Goal: Browse casually

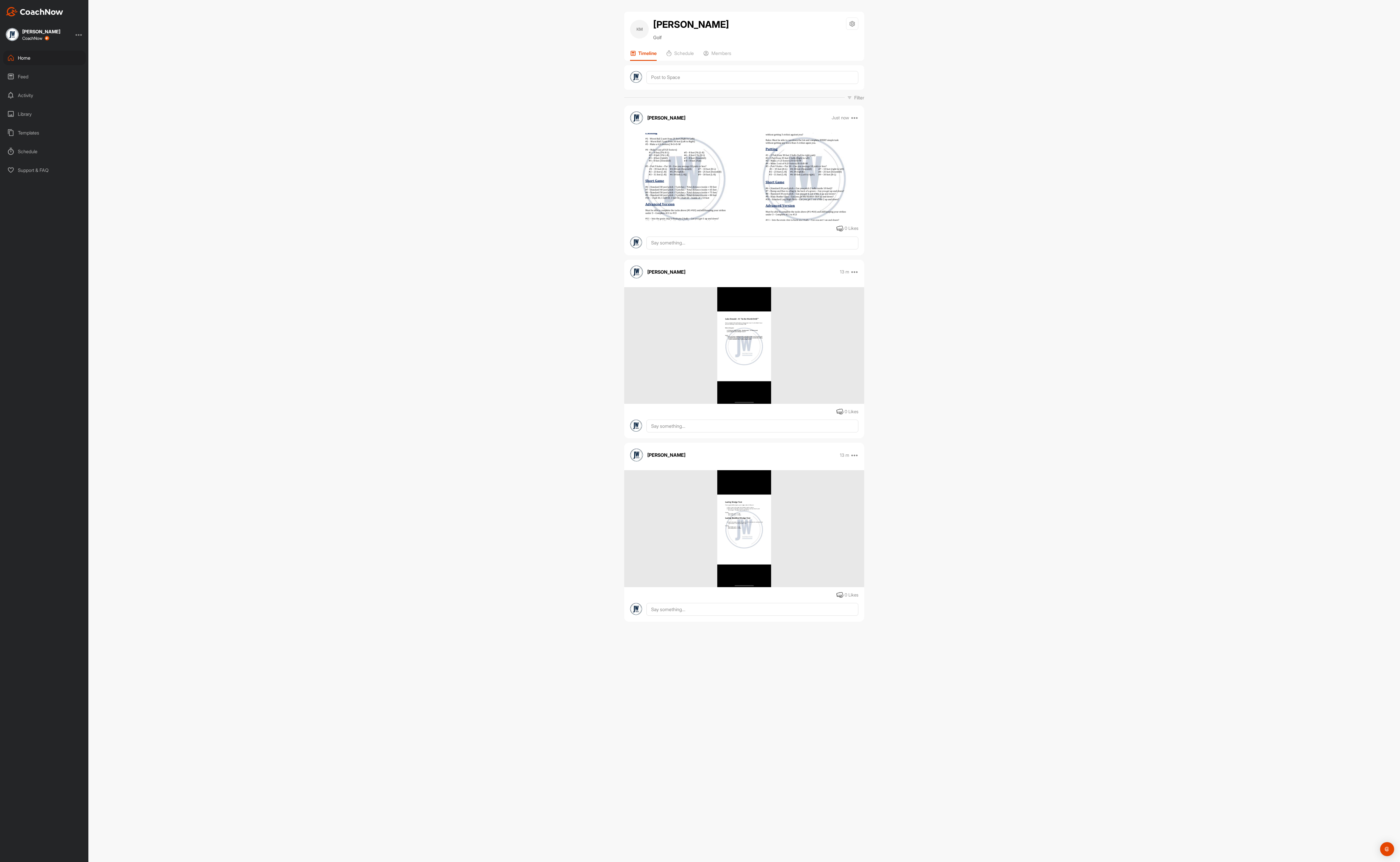
click at [797, 181] on img at bounding box center [804, 177] width 120 height 259
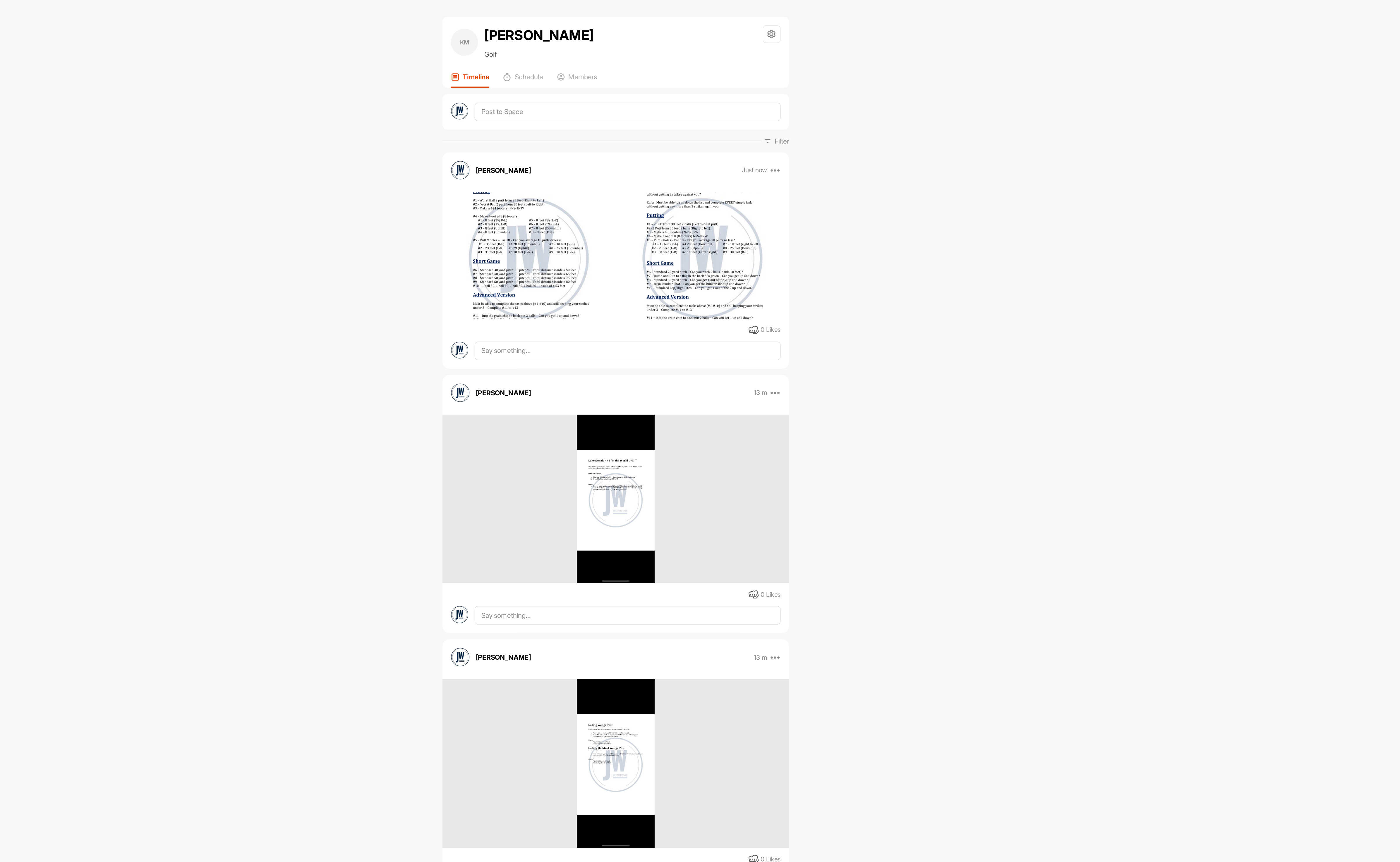
click at [693, 179] on img at bounding box center [684, 177] width 120 height 259
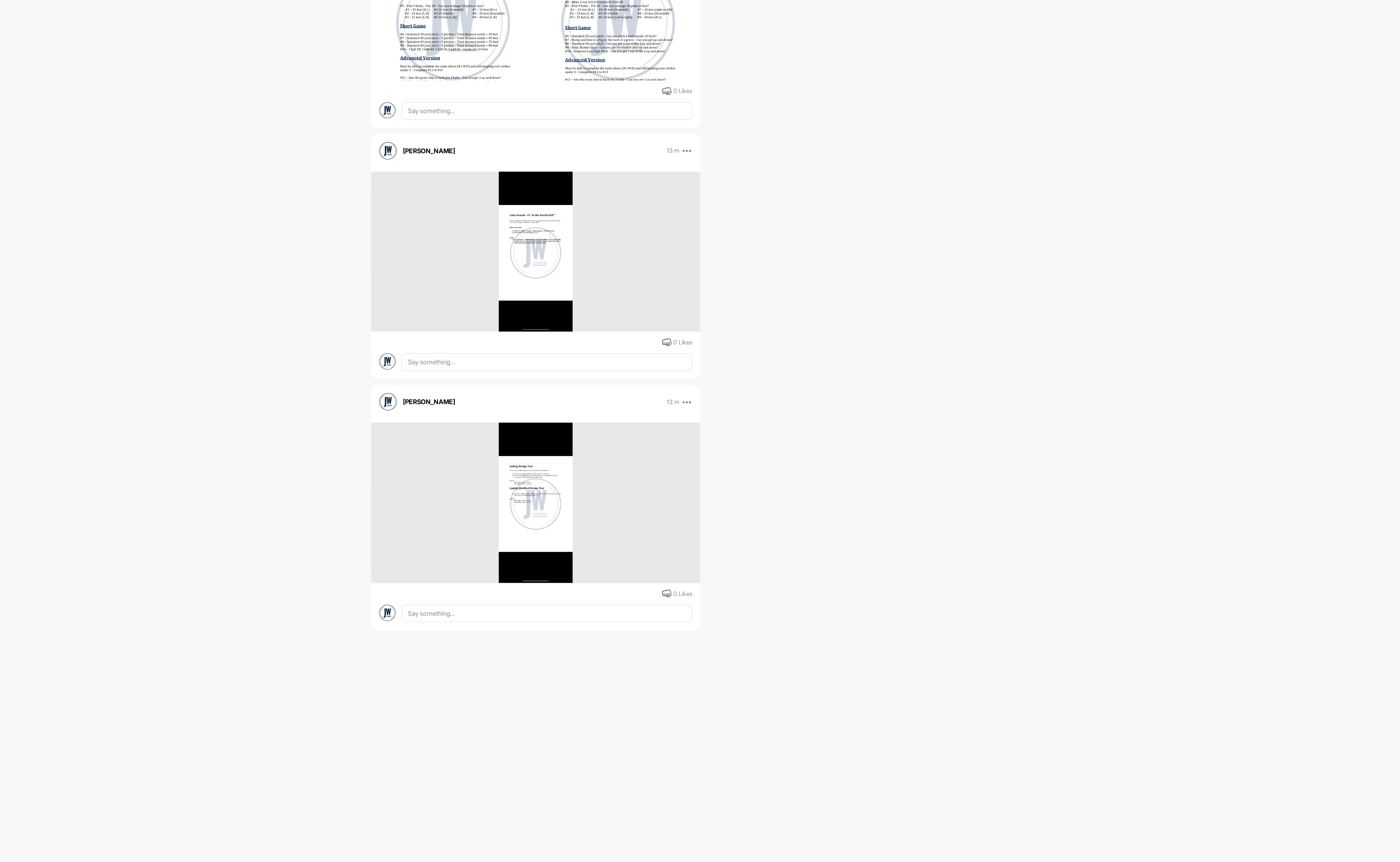
click at [790, 215] on img at bounding box center [804, 177] width 120 height 259
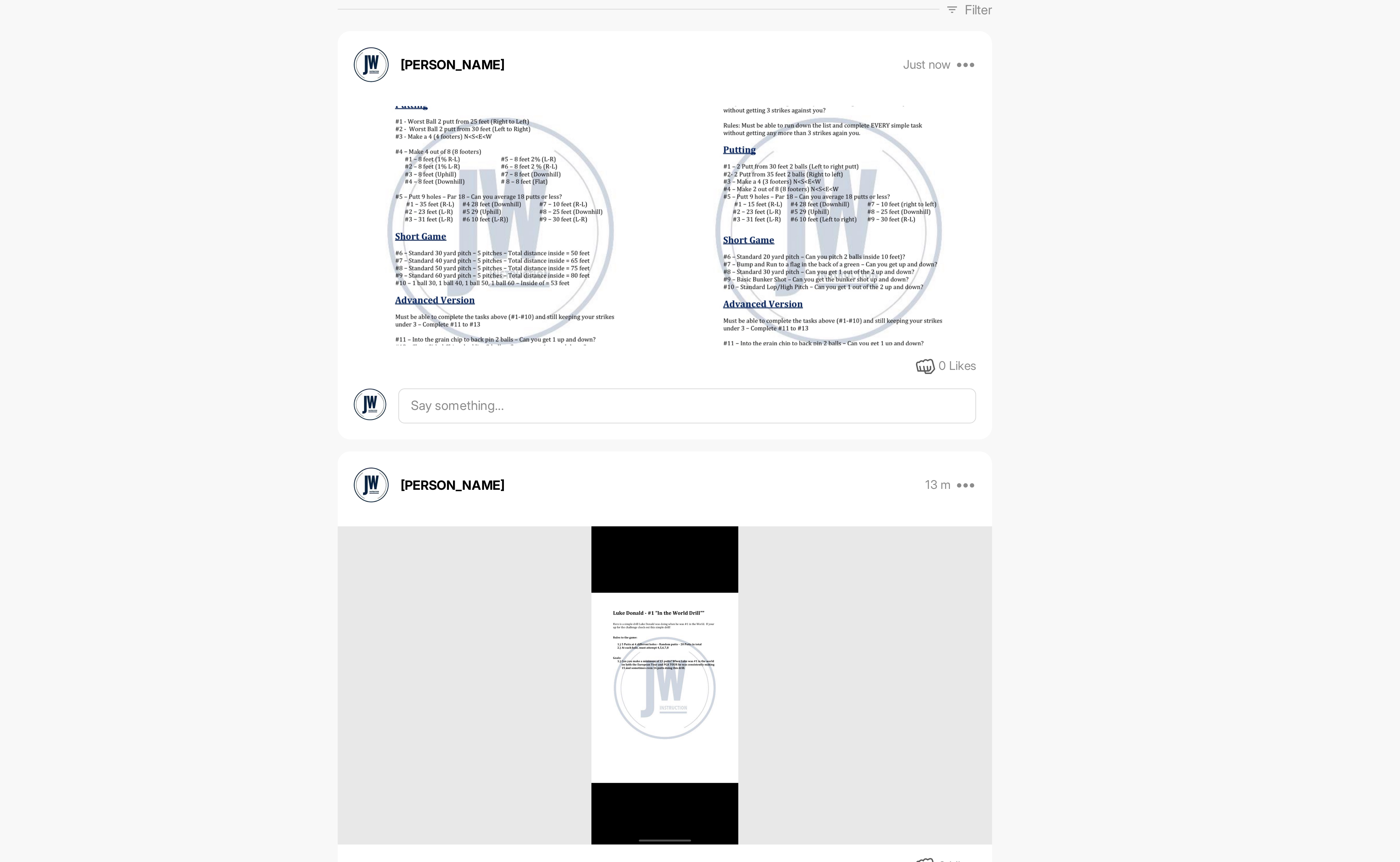
click at [714, 179] on img at bounding box center [684, 177] width 120 height 259
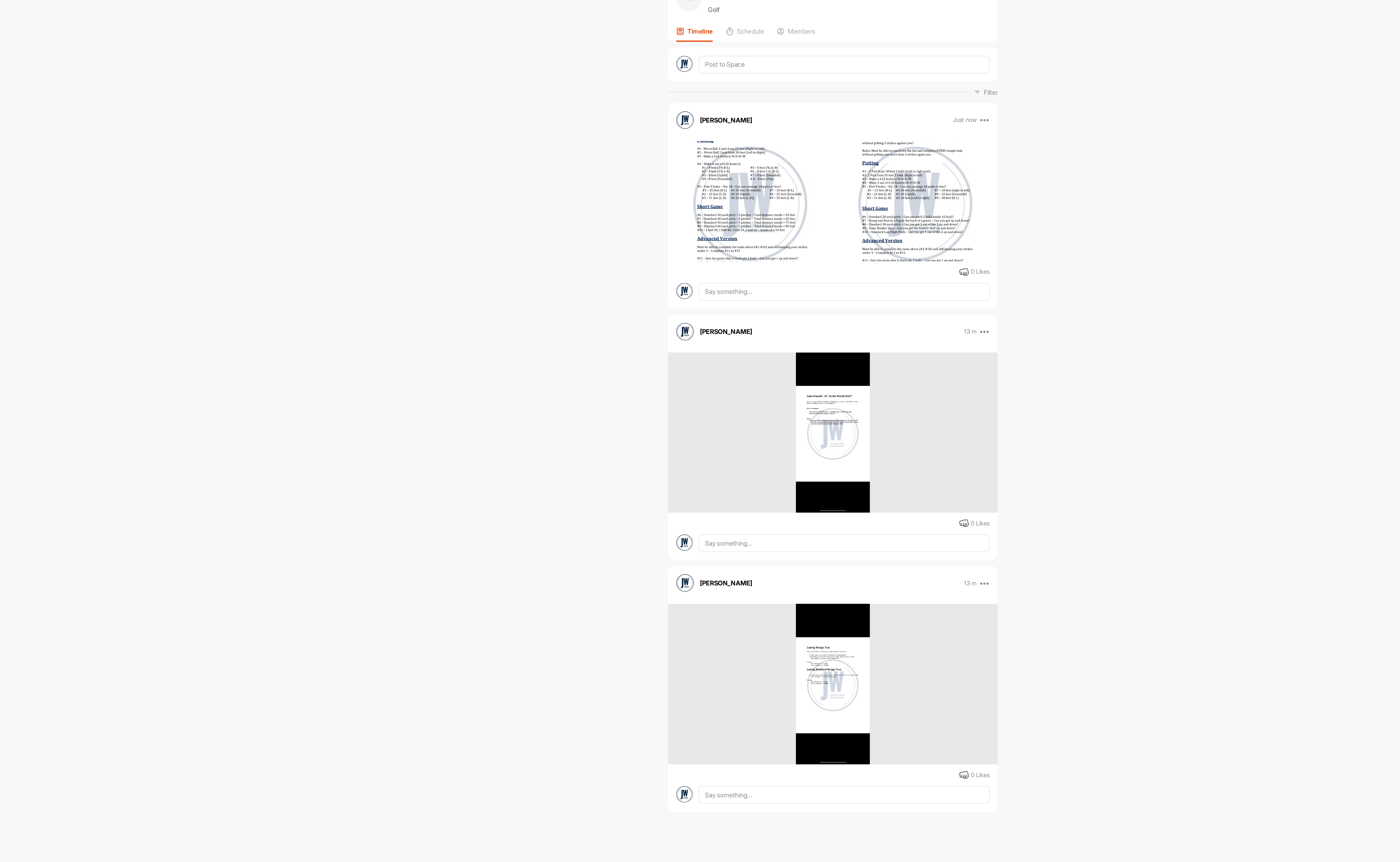
click at [755, 356] on img at bounding box center [745, 345] width 54 height 117
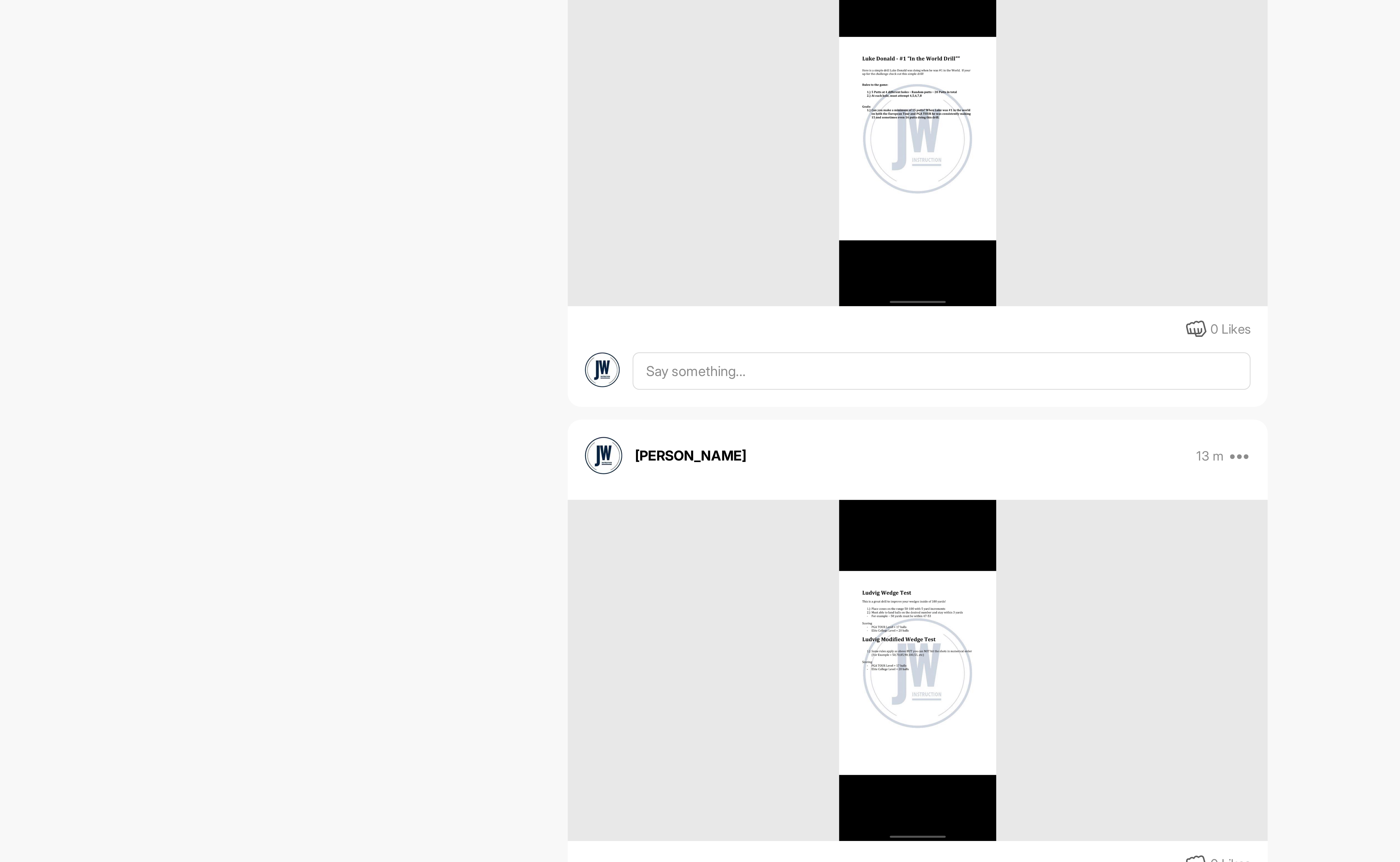
click at [757, 503] on img at bounding box center [745, 528] width 54 height 117
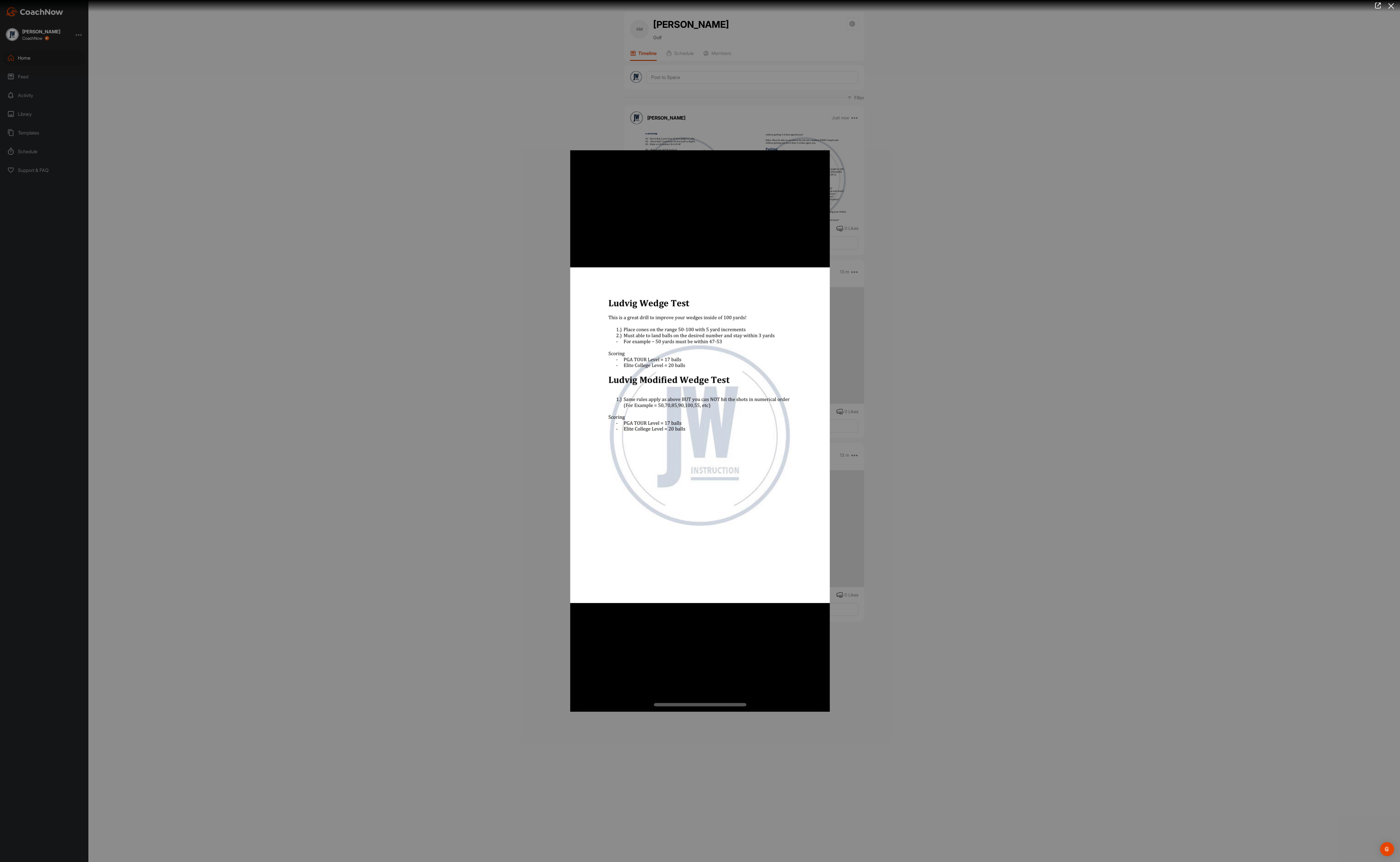
click at [1391, 3] on icon at bounding box center [1391, 6] width 14 height 11
